Goal: Find specific page/section: Find specific page/section

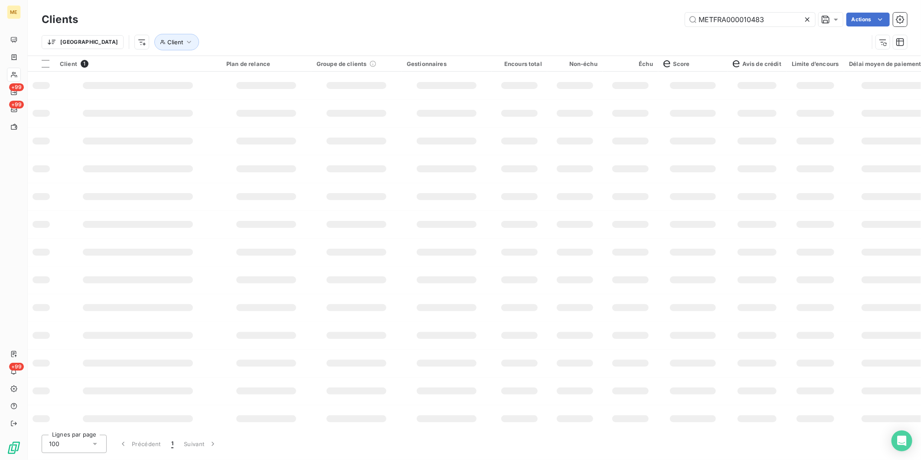
click at [744, 23] on input "METFRA000010483" at bounding box center [750, 20] width 130 height 14
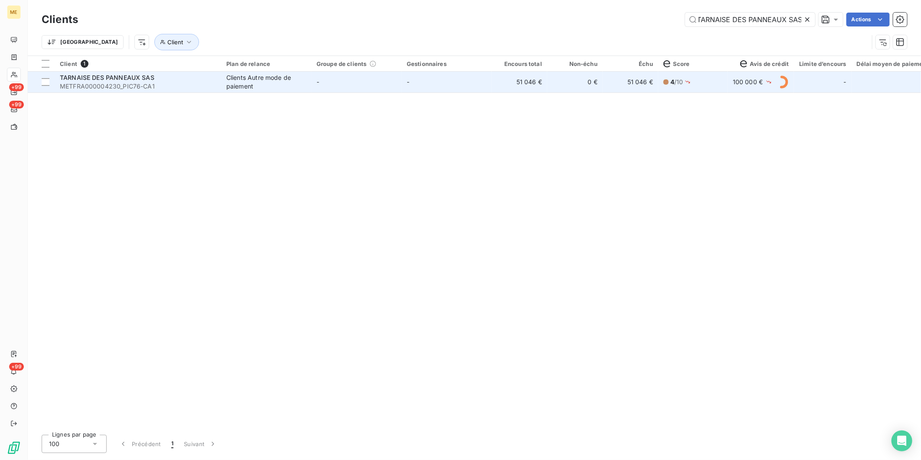
type input "TARNAISE DES PANNEAUX SAS"
click at [266, 85] on div "Clients Autre mode de paiement" at bounding box center [266, 81] width 80 height 17
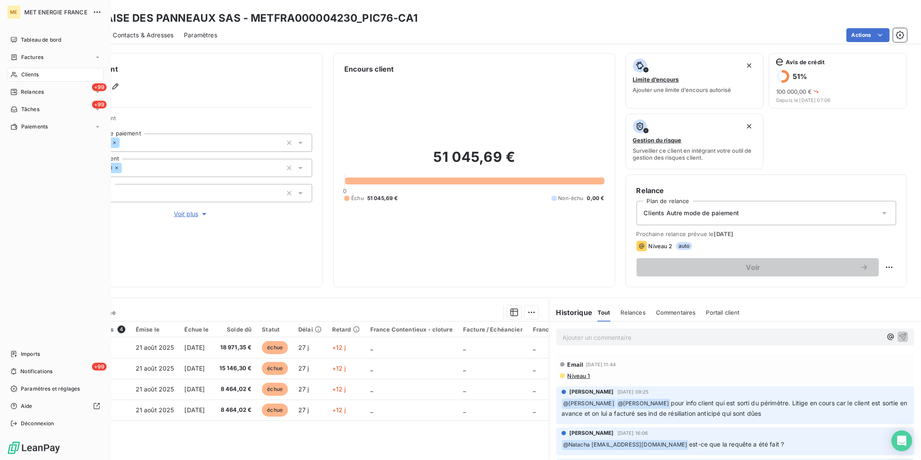
drag, startPoint x: 23, startPoint y: 72, endPoint x: 0, endPoint y: 78, distance: 23.3
click at [23, 72] on span "Clients" at bounding box center [29, 75] width 17 height 8
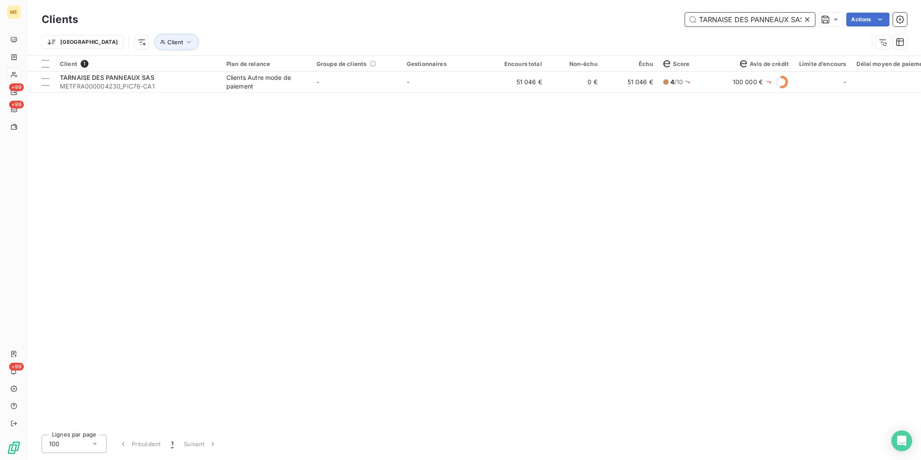
click at [766, 14] on input "TARNAISE DES PANNEAUX SAS" at bounding box center [750, 20] width 130 height 14
paste input "AUVERGNE AMEUBLEMENT"
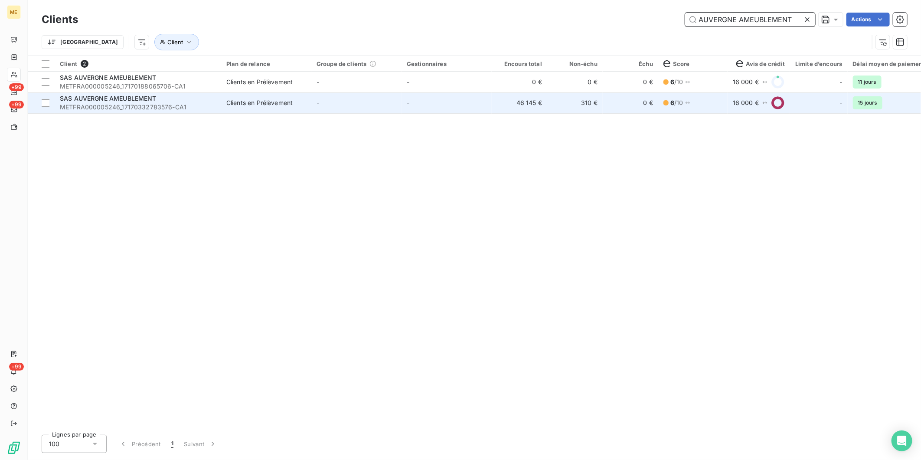
type input "AUVERGNE AMEUBLEMENT"
click at [174, 101] on div "SAS AUVERGNE AMEUBLEMENT" at bounding box center [138, 98] width 156 height 9
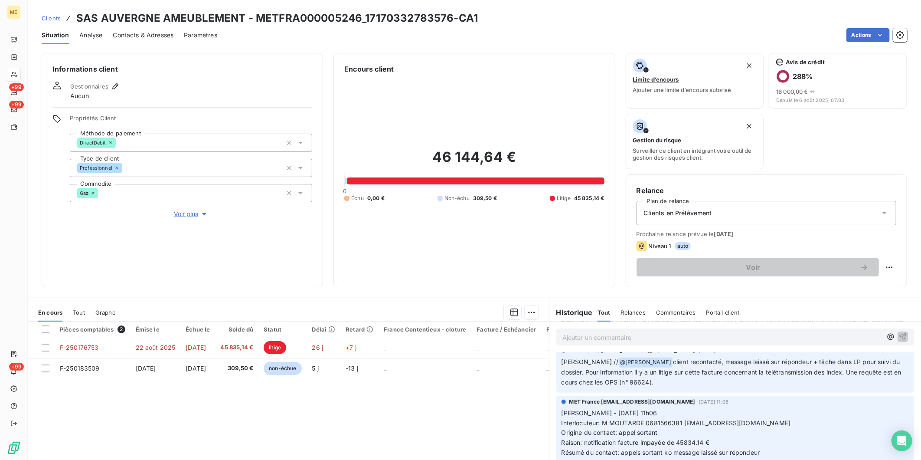
scroll to position [144, 0]
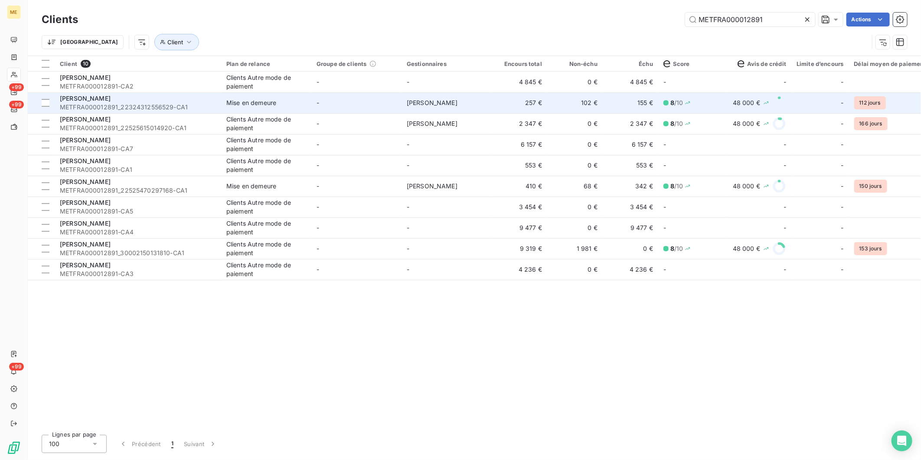
type input "METFRA000012891"
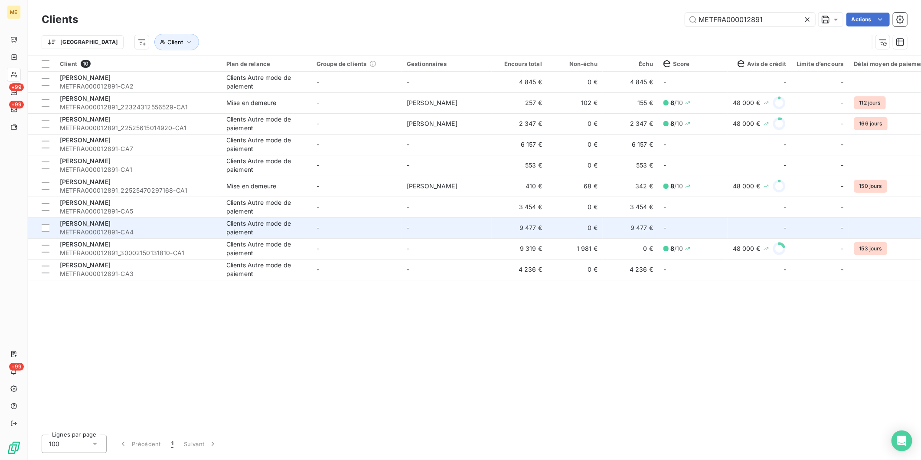
click at [637, 230] on td "9 477 €" at bounding box center [631, 227] width 56 height 21
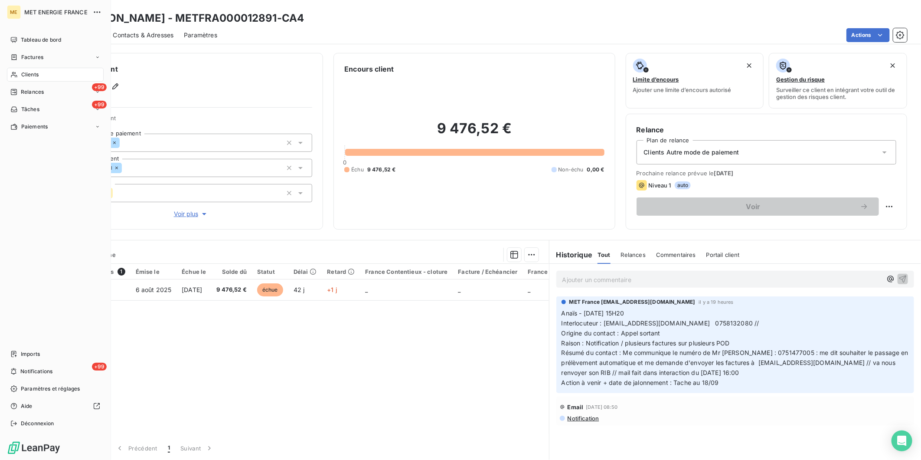
drag, startPoint x: 31, startPoint y: 57, endPoint x: 32, endPoint y: 72, distance: 15.2
click at [32, 72] on nav "Tableau de bord Factures Clients +99 Relances +99 Tâches Paiements" at bounding box center [55, 83] width 97 height 101
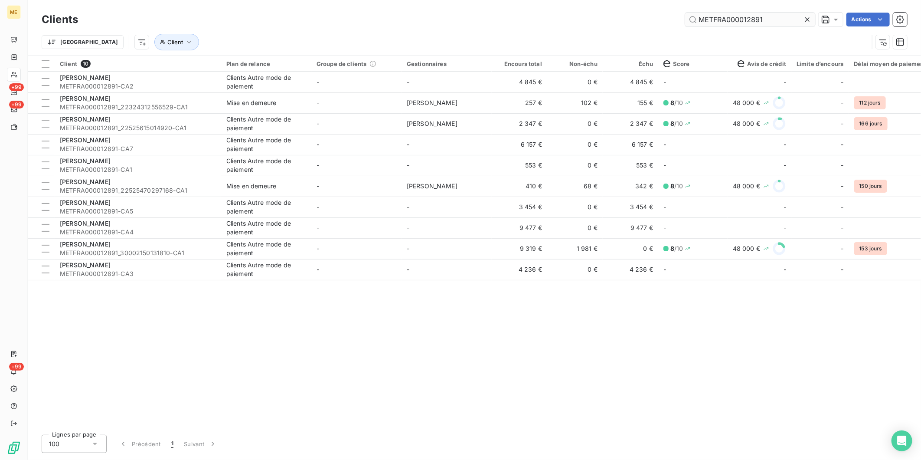
click at [727, 14] on input "METFRA000012891" at bounding box center [750, 20] width 130 height 14
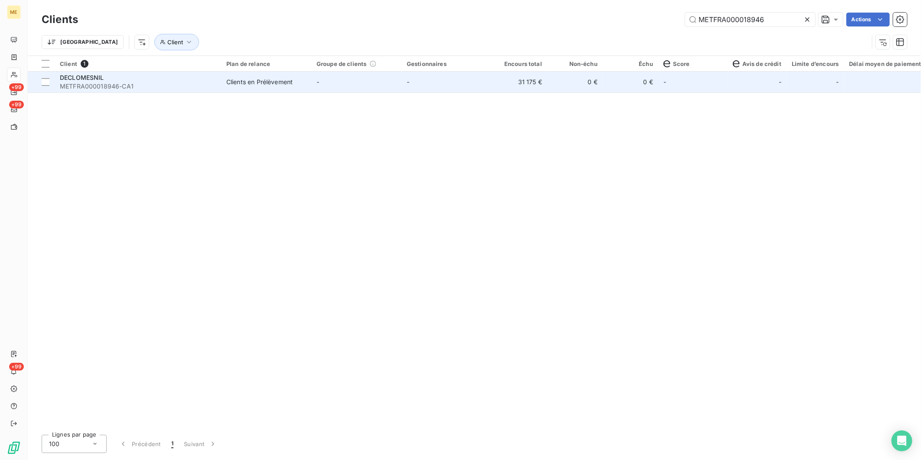
type input "METFRA000018946"
click at [475, 85] on td "-" at bounding box center [447, 82] width 90 height 21
